Goal: Transaction & Acquisition: Purchase product/service

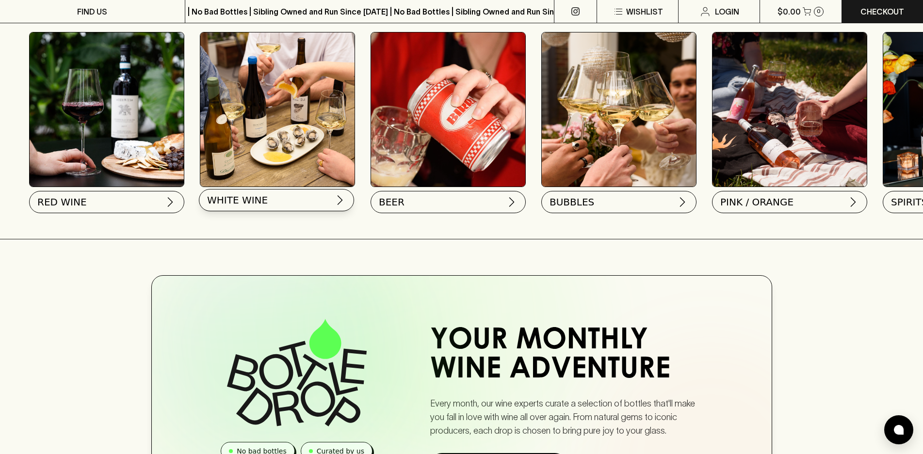
scroll to position [339, 0]
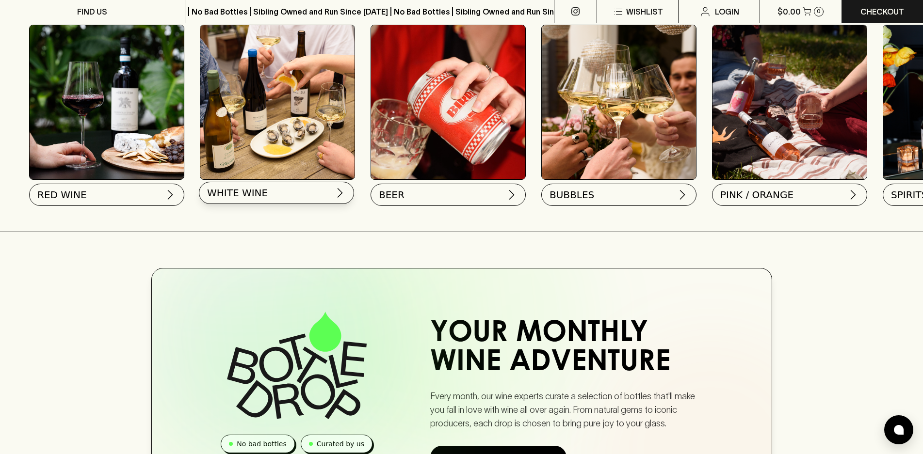
drag, startPoint x: 256, startPoint y: 192, endPoint x: 237, endPoint y: 196, distance: 19.9
click at [237, 196] on span "WHITE WINE" at bounding box center [237, 193] width 61 height 14
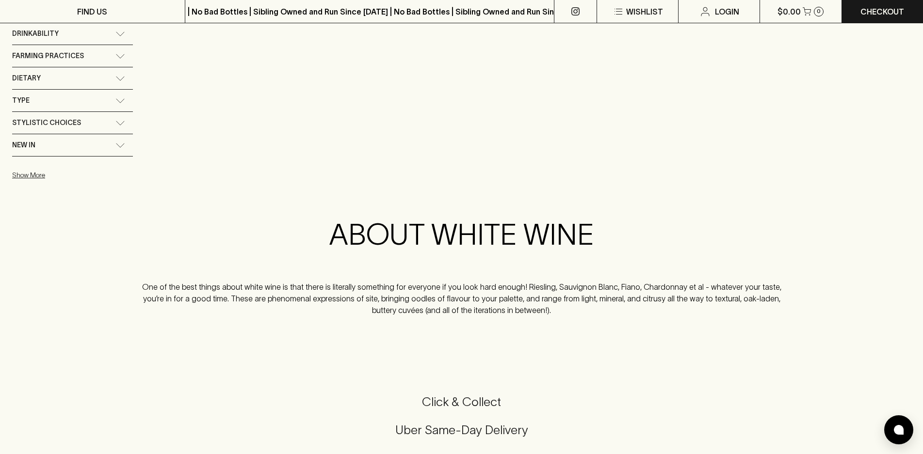
scroll to position [97, 0]
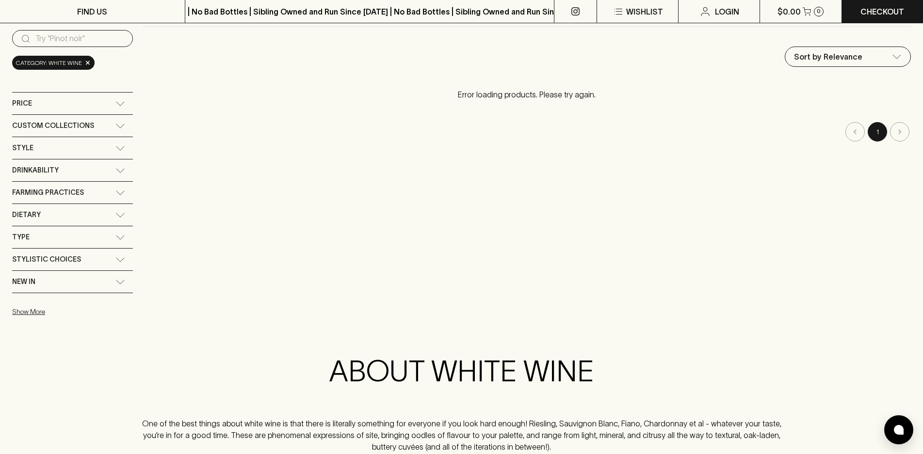
click at [81, 102] on div "Price" at bounding box center [63, 103] width 103 height 12
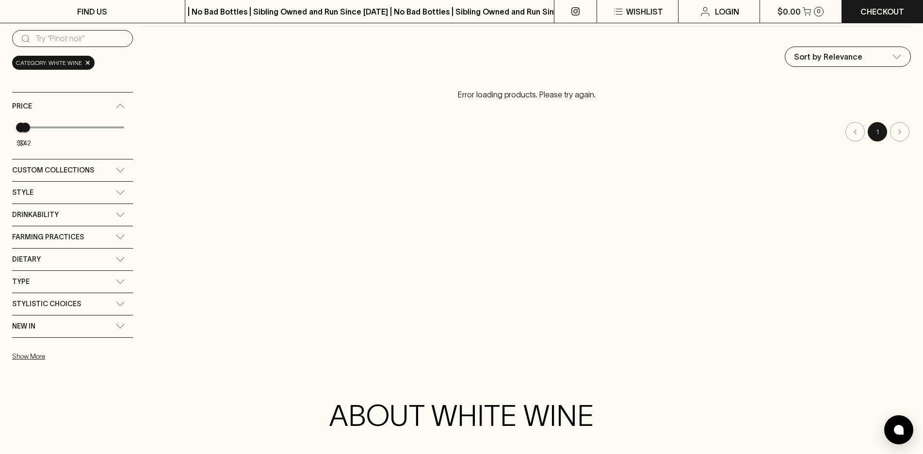
type input "33"
drag, startPoint x: 123, startPoint y: 129, endPoint x: 24, endPoint y: 128, distance: 98.4
click at [24, 128] on span "$33" at bounding box center [24, 128] width 10 height 10
